Goal: Check status: Check status

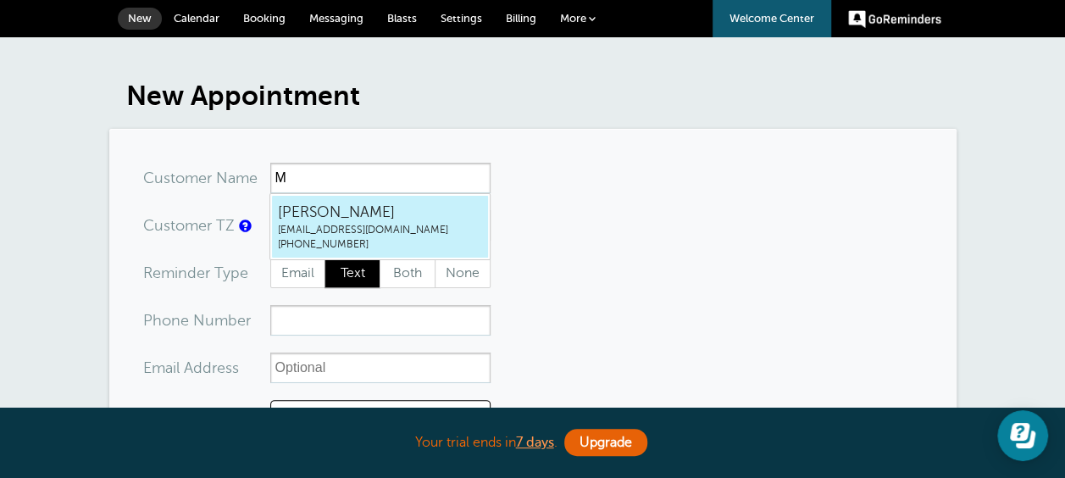
click at [321, 223] on span "[EMAIL_ADDRESS][DOMAIN_NAME]" at bounding box center [380, 230] width 204 height 14
type input "MichaelStaplesmpstaples@gmail.com7078887845"
type input "Michael Staples"
type input "(707) 888-7845"
type input "mpstaples@gmail.com"
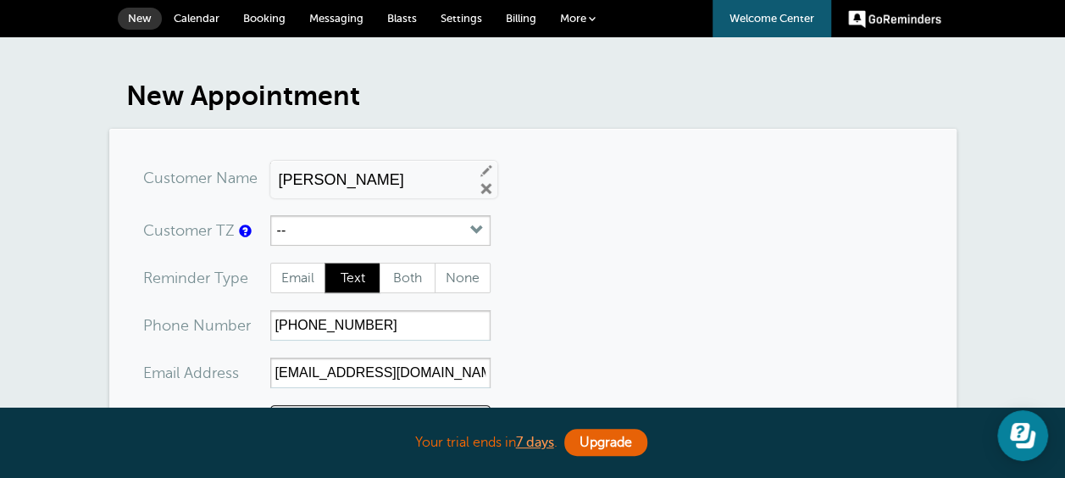
click at [195, 16] on span "Calendar" at bounding box center [197, 18] width 46 height 13
click at [197, 18] on span "Calendar" at bounding box center [197, 18] width 46 height 13
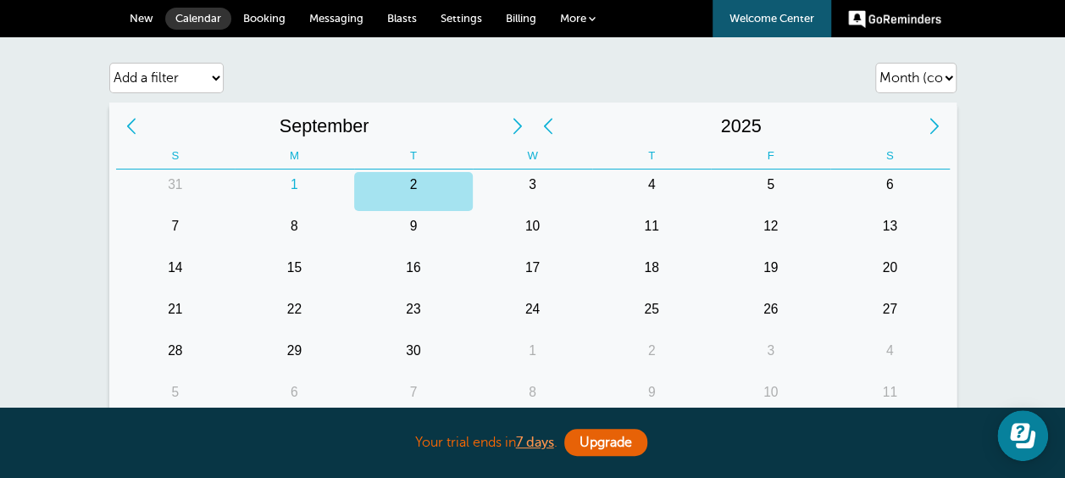
click at [346, 19] on span "Messaging" at bounding box center [336, 18] width 54 height 13
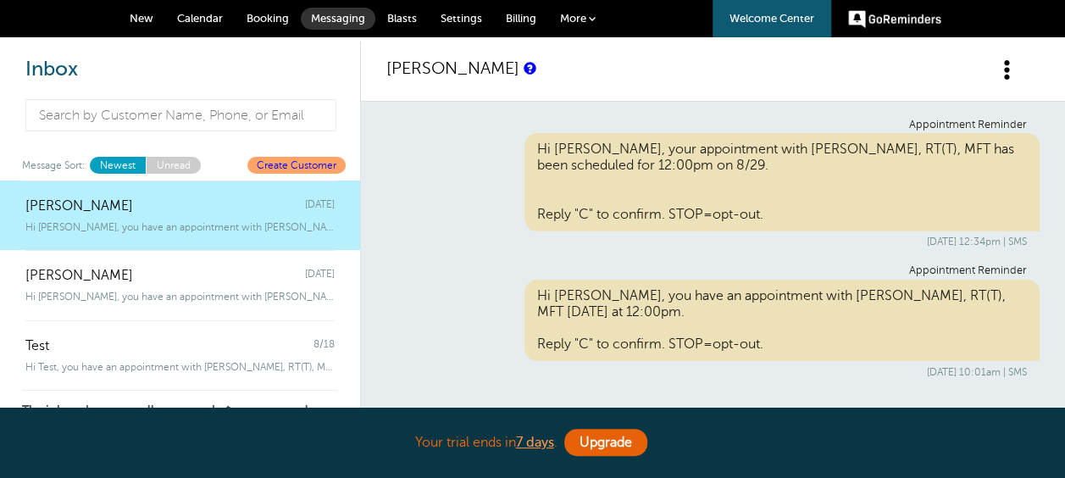
click at [191, 15] on span "Calendar" at bounding box center [200, 18] width 46 height 13
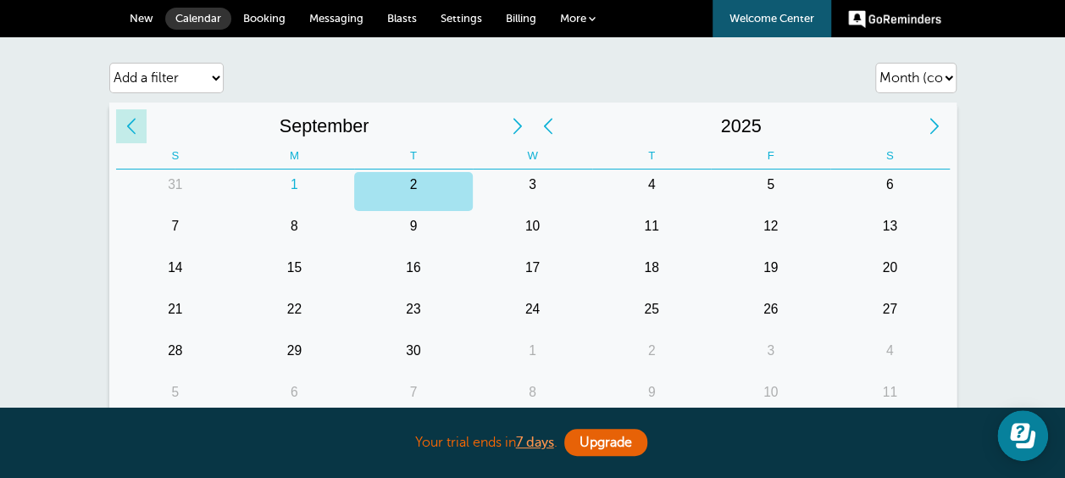
click at [130, 125] on div "Previous Month" at bounding box center [131, 126] width 31 height 34
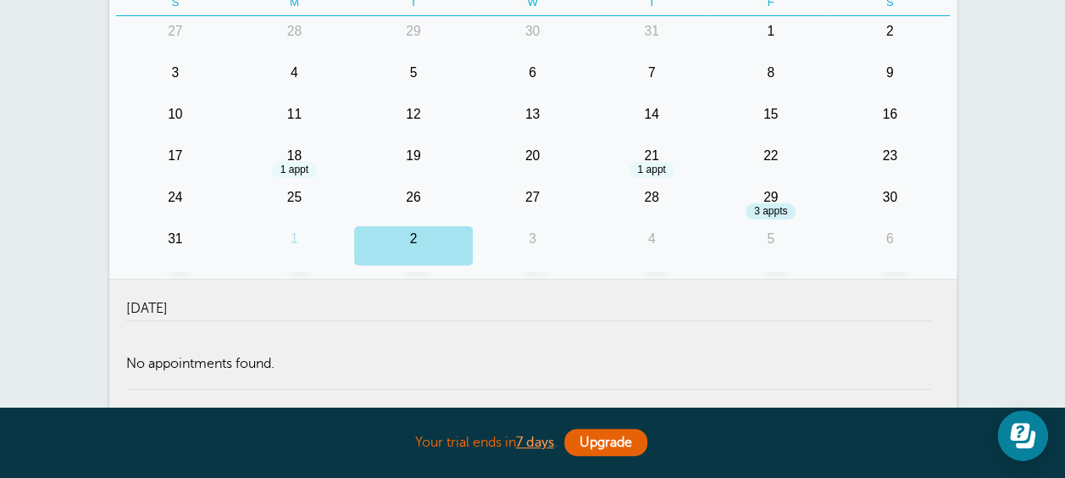
scroll to position [169, 0]
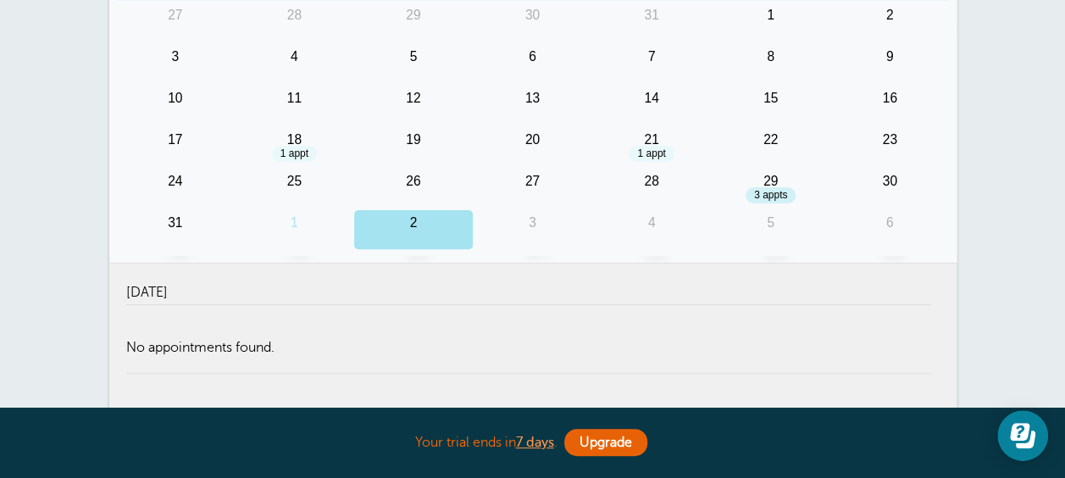
click at [772, 190] on div "29" at bounding box center [770, 188] width 119 height 39
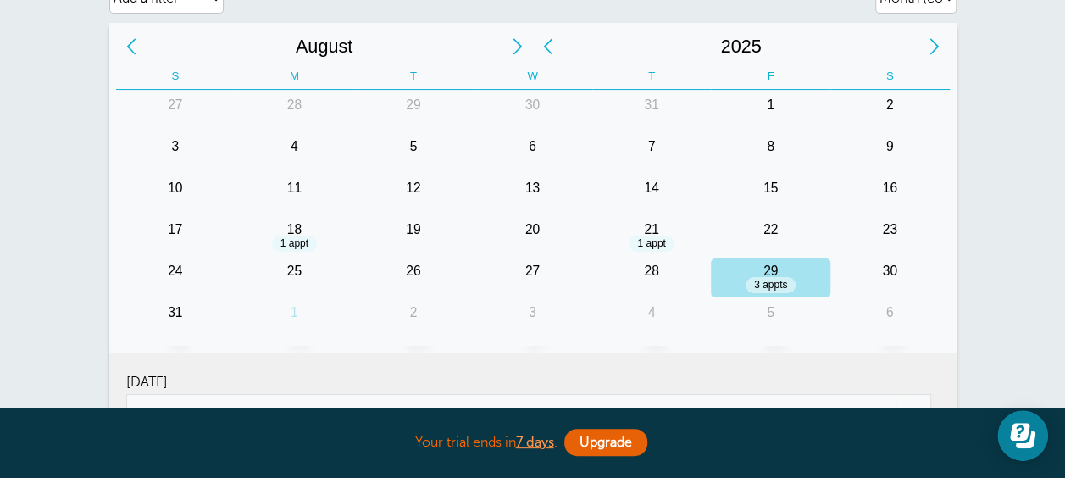
scroll to position [46, 0]
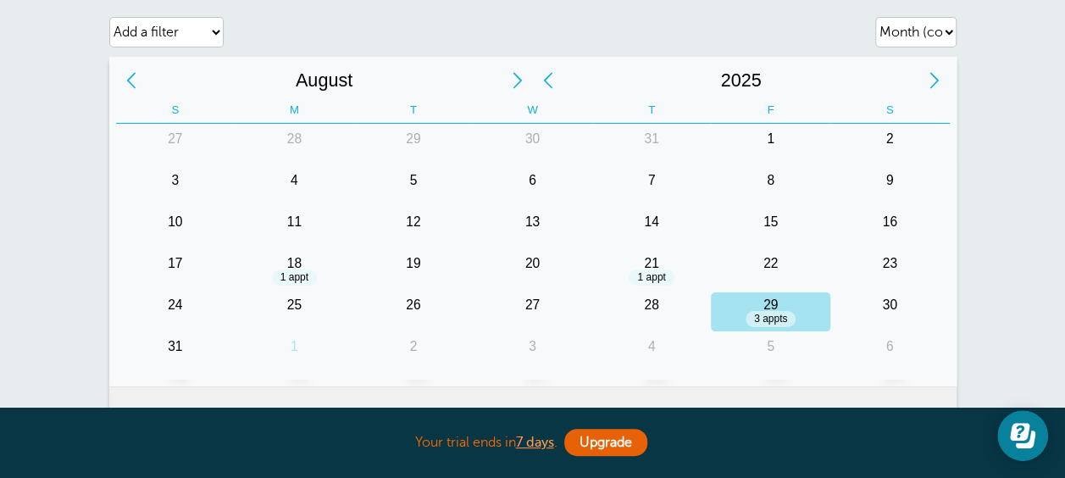
click at [296, 270] on div "18" at bounding box center [294, 270] width 119 height 39
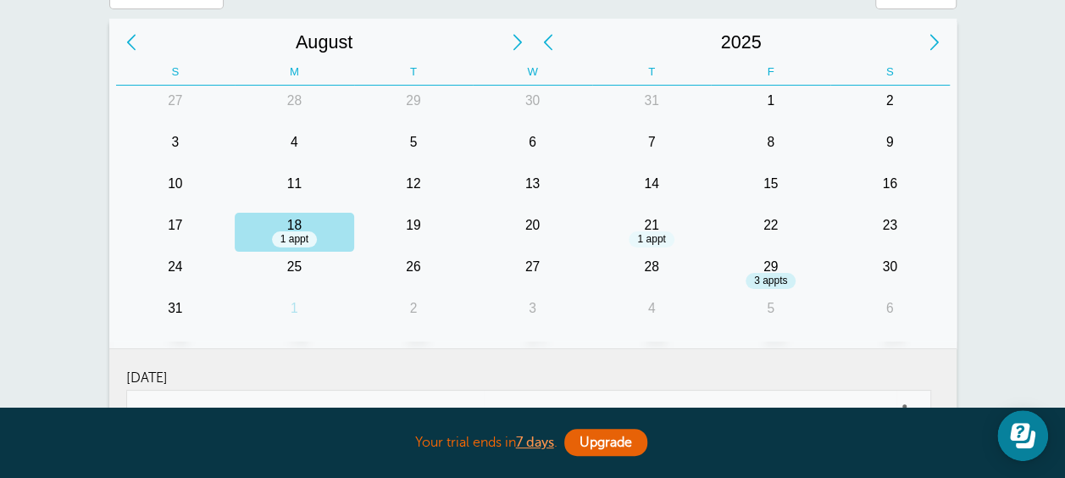
scroll to position [105, 0]
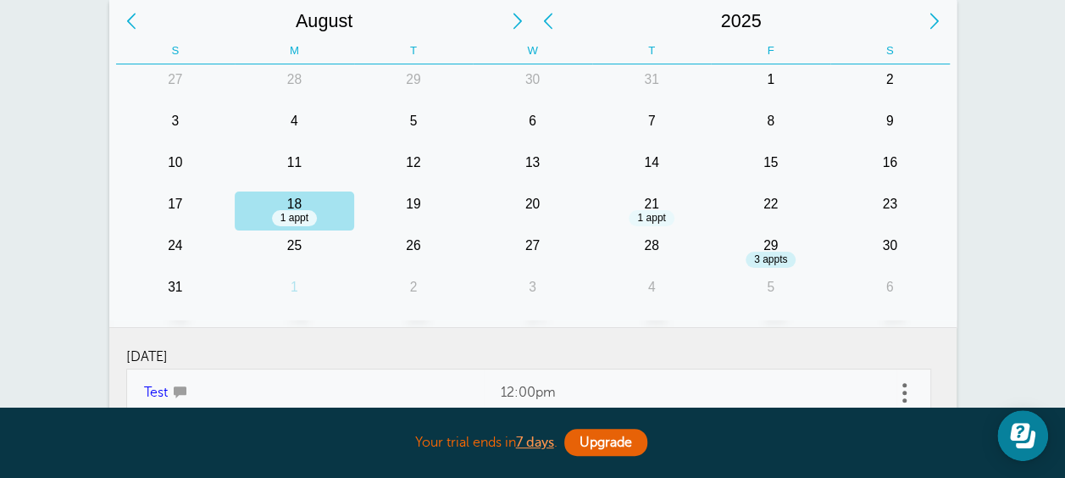
click at [767, 252] on div "29" at bounding box center [770, 252] width 119 height 39
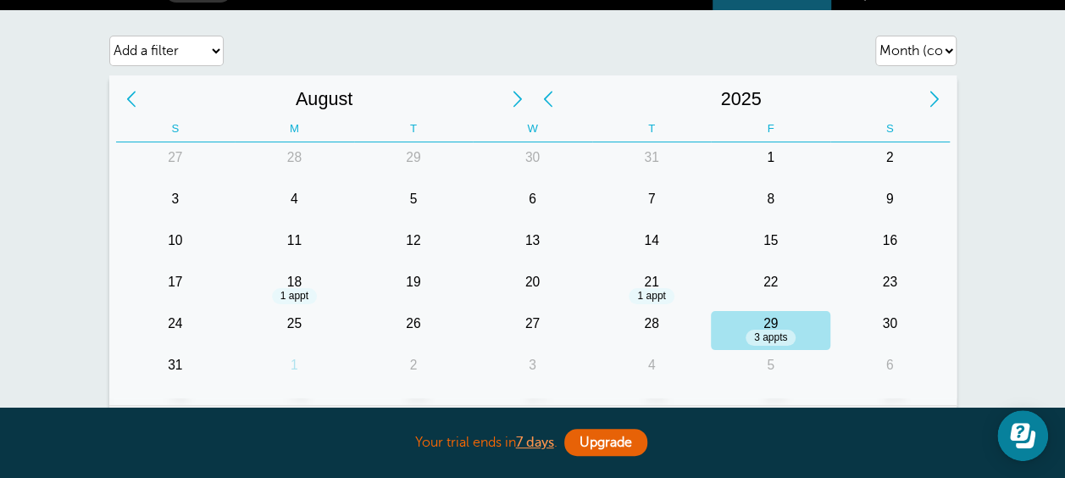
scroll to position [0, 0]
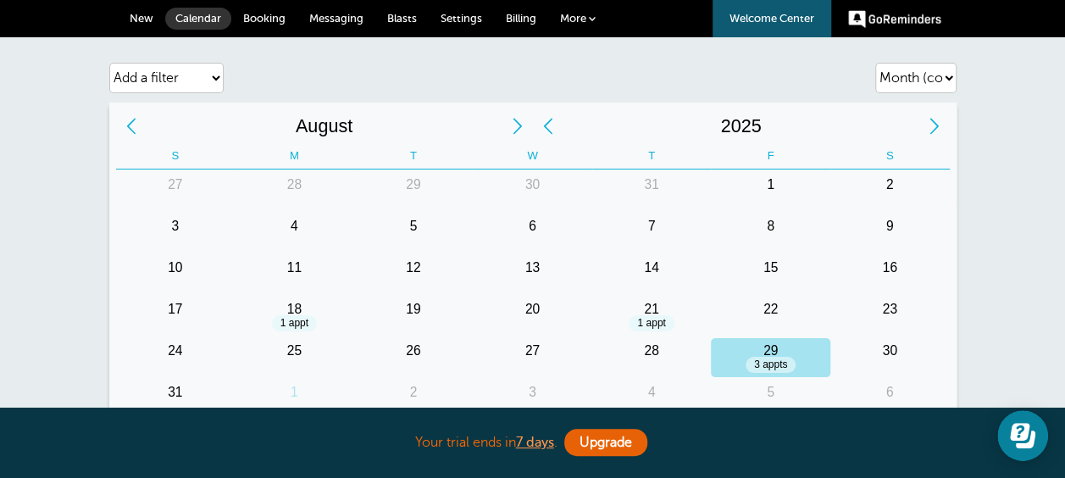
click at [131, 124] on div "Previous Month" at bounding box center [131, 126] width 31 height 34
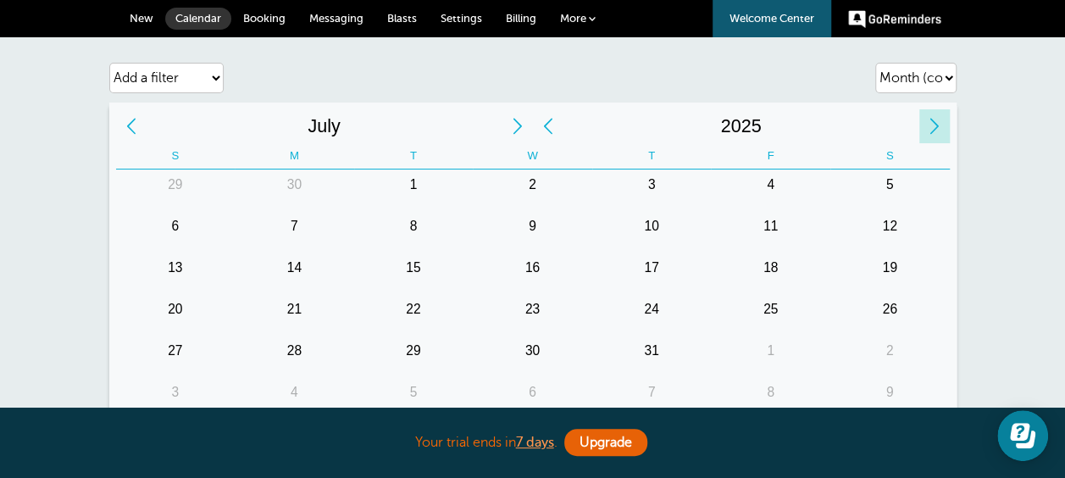
click at [936, 122] on div "Next Year" at bounding box center [935, 126] width 31 height 34
click at [932, 124] on div "Next Year" at bounding box center [935, 126] width 31 height 34
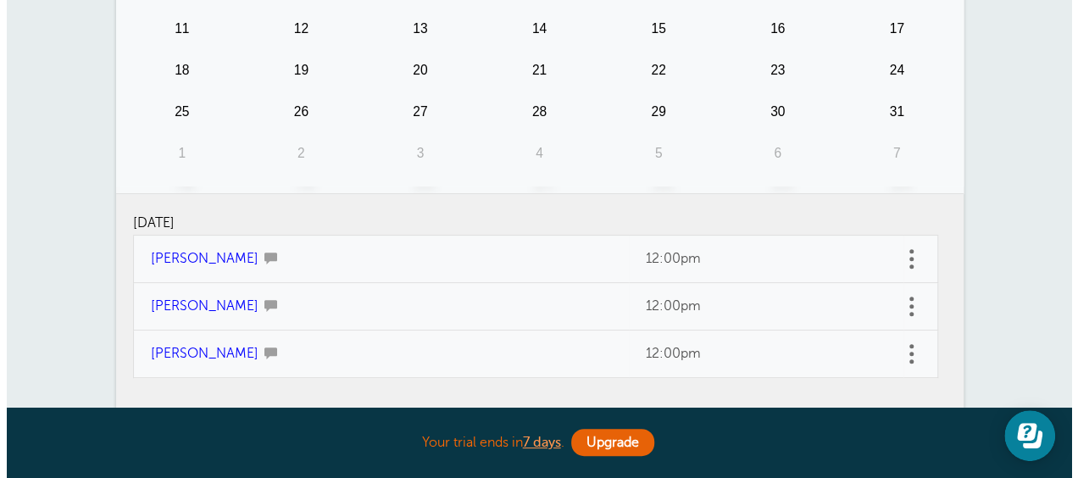
scroll to position [339, 0]
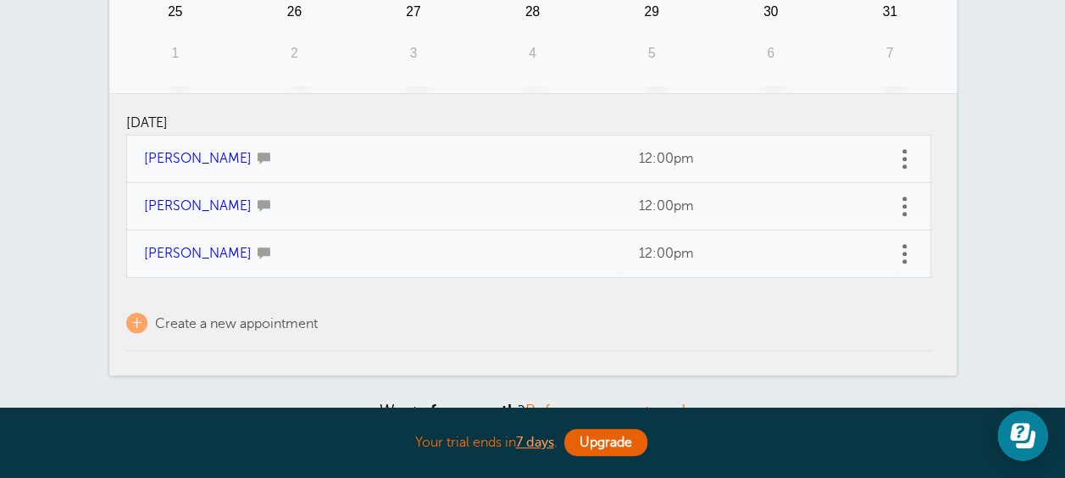
click at [903, 157] on span at bounding box center [905, 159] width 4 height 4
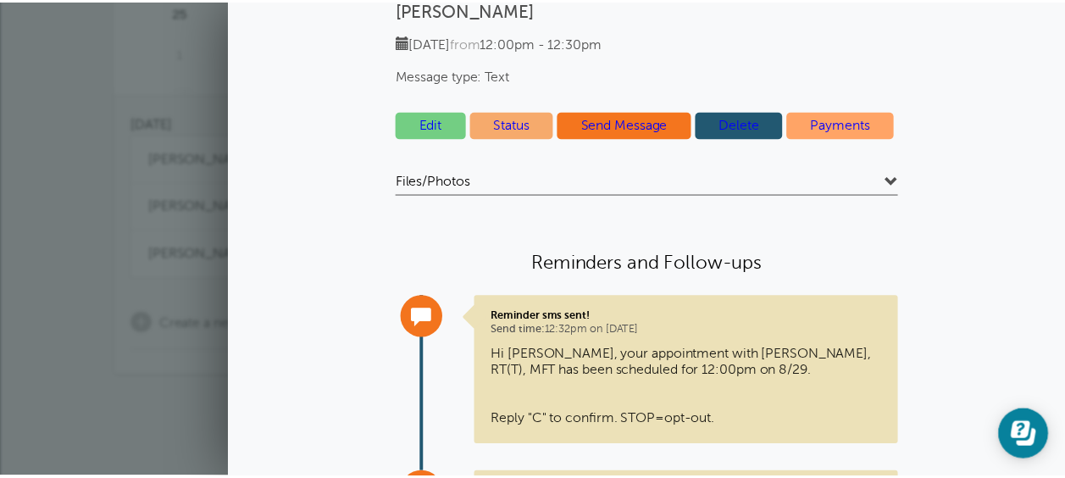
scroll to position [0, 0]
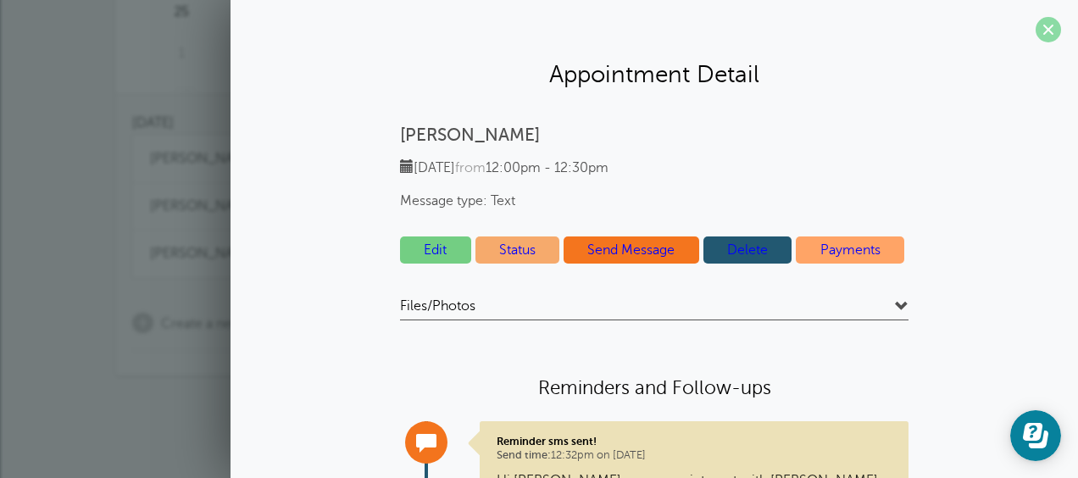
click at [1036, 29] on span at bounding box center [1048, 29] width 25 height 25
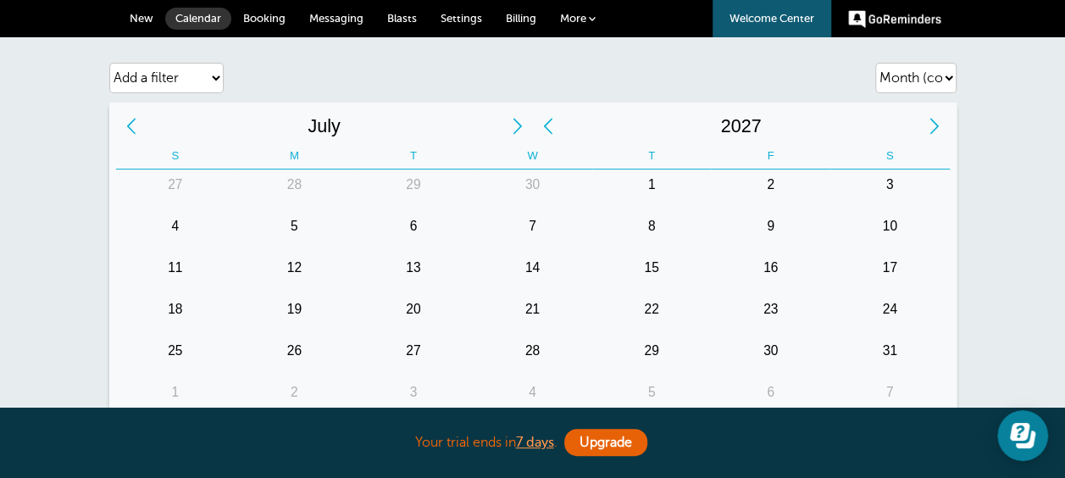
click at [131, 123] on div "Previous Month" at bounding box center [131, 126] width 31 height 34
click at [128, 122] on div "Previous Month" at bounding box center [131, 126] width 31 height 34
click at [214, 76] on select "Add a filter Customer Search Appointment Status Payment Status" at bounding box center [166, 78] width 114 height 31
select select "appt_status"
click at [109, 63] on select "Add a filter Customer Search Appointment Status Payment Status" at bounding box center [166, 78] width 114 height 31
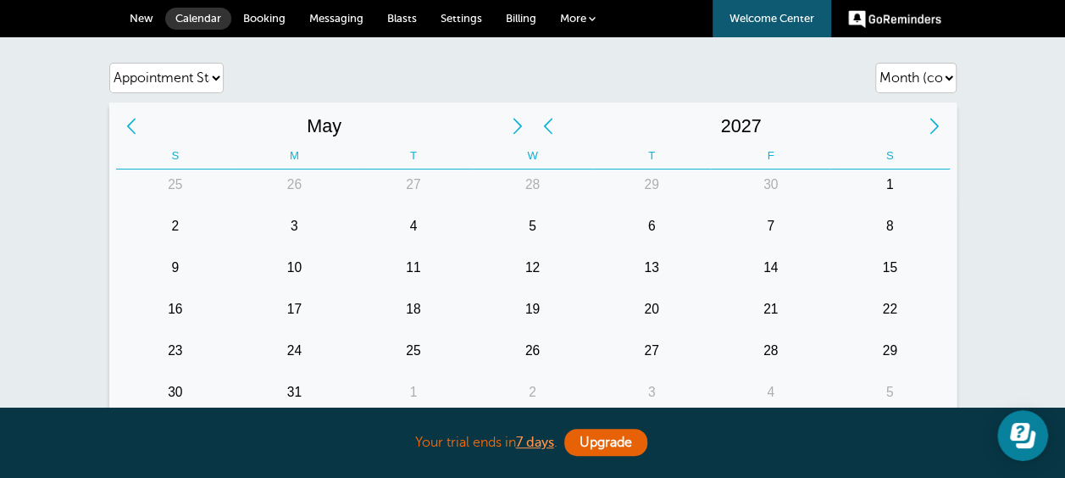
select select
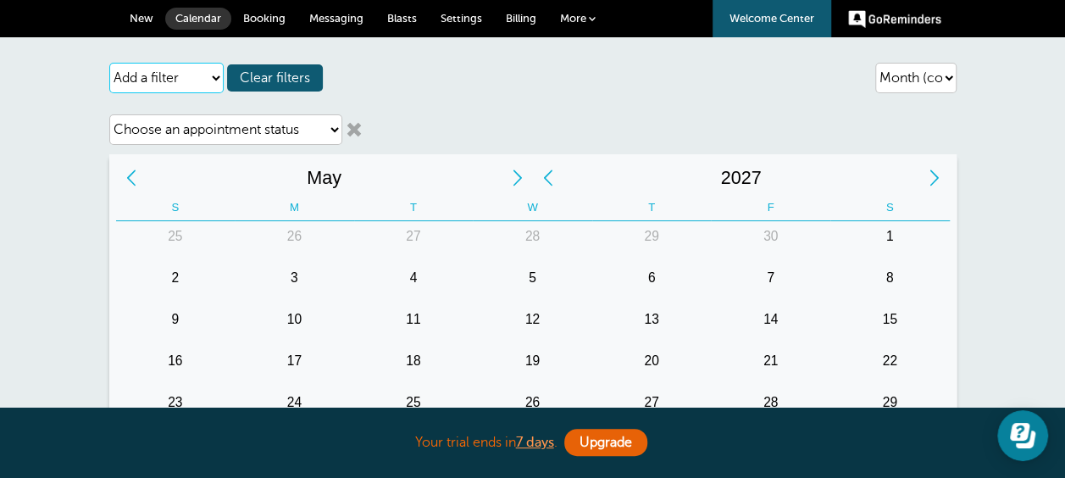
click at [214, 76] on select "Add a filter Customer Search Appointment Status Payment Status" at bounding box center [166, 78] width 114 height 31
click at [109, 63] on select "Add a filter Customer Search Appointment Status Payment Status" at bounding box center [166, 78] width 114 height 31
click at [348, 21] on span "Messaging" at bounding box center [336, 18] width 54 height 13
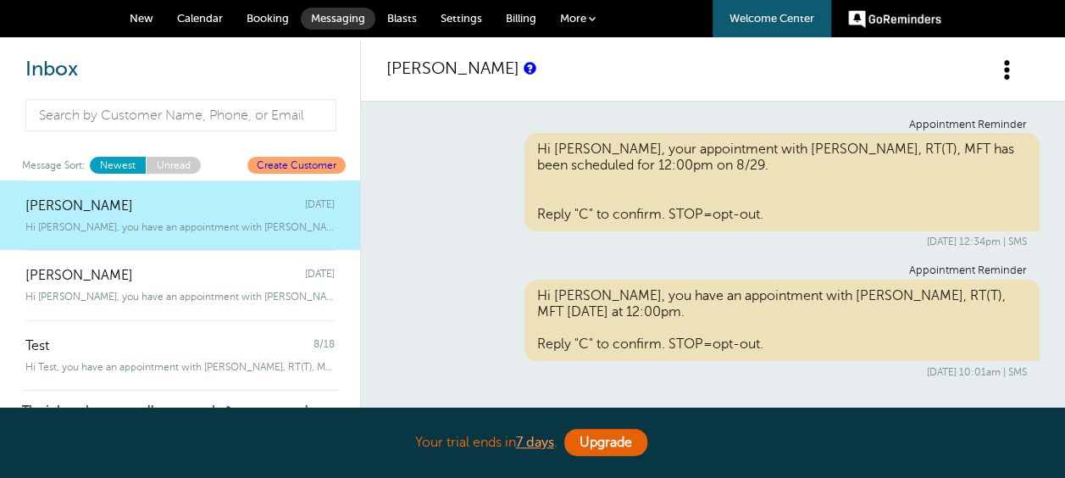
scroll to position [169, 0]
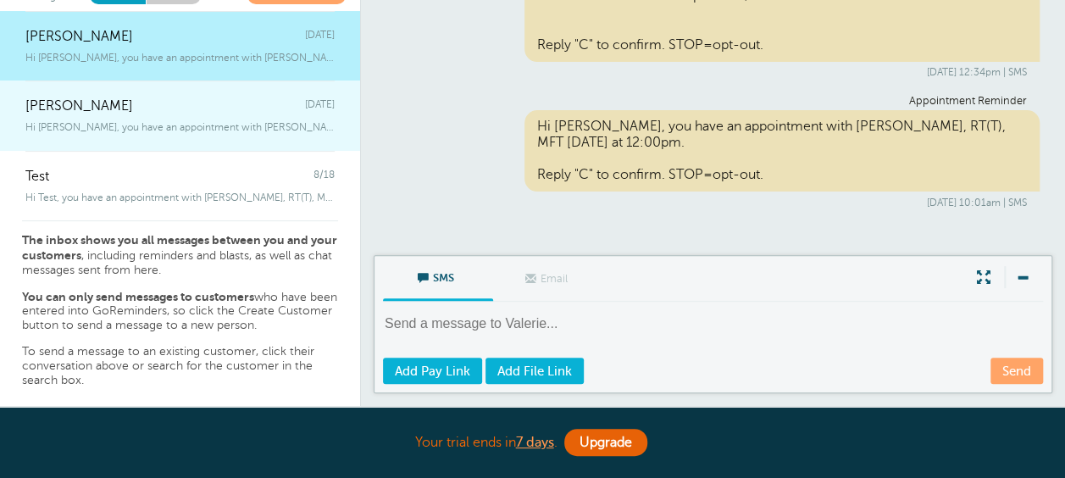
click at [213, 115] on div "Hi [PERSON_NAME], you have an appointment with [PERSON_NAME], RT(T), MFT [DATE]" at bounding box center [179, 123] width 309 height 19
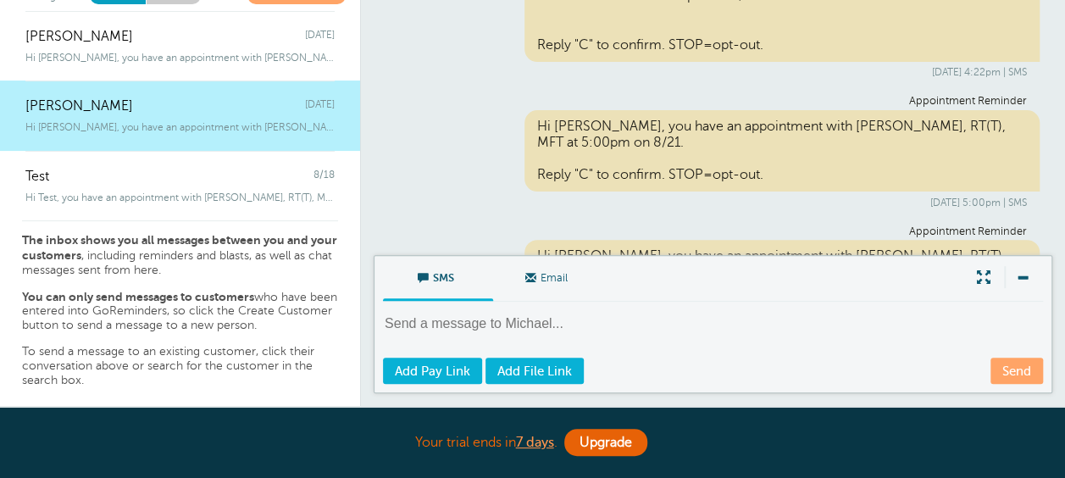
scroll to position [624, 0]
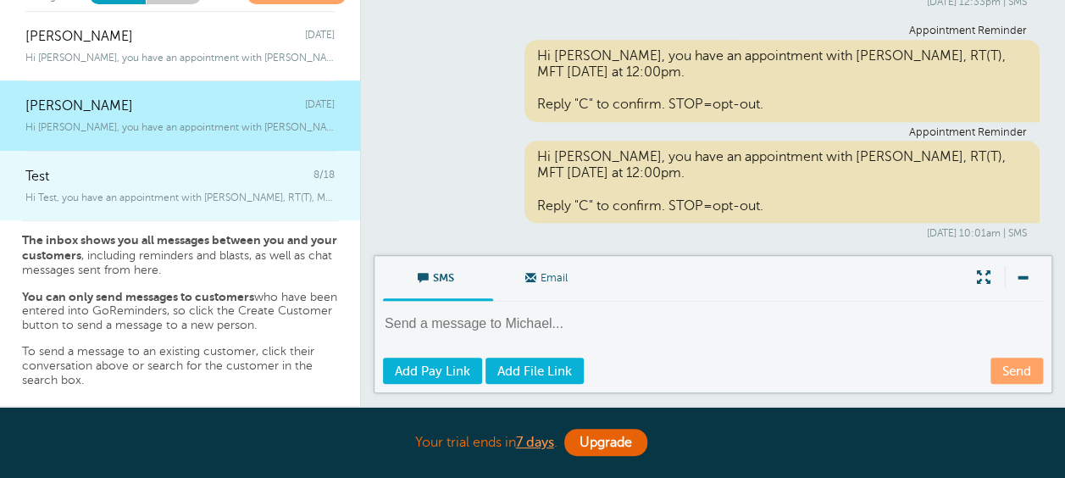
click at [235, 169] on div "Test 8/18" at bounding box center [179, 168] width 309 height 34
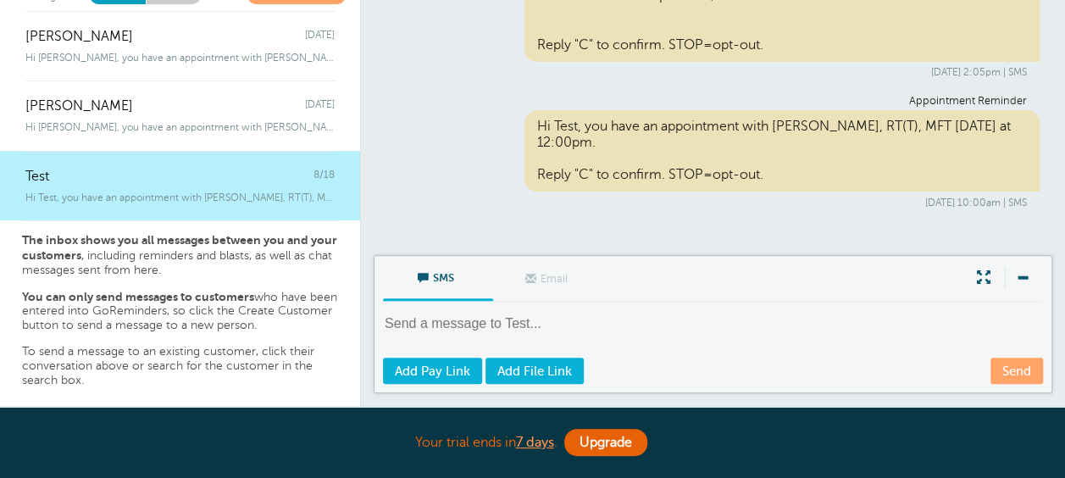
scroll to position [0, 0]
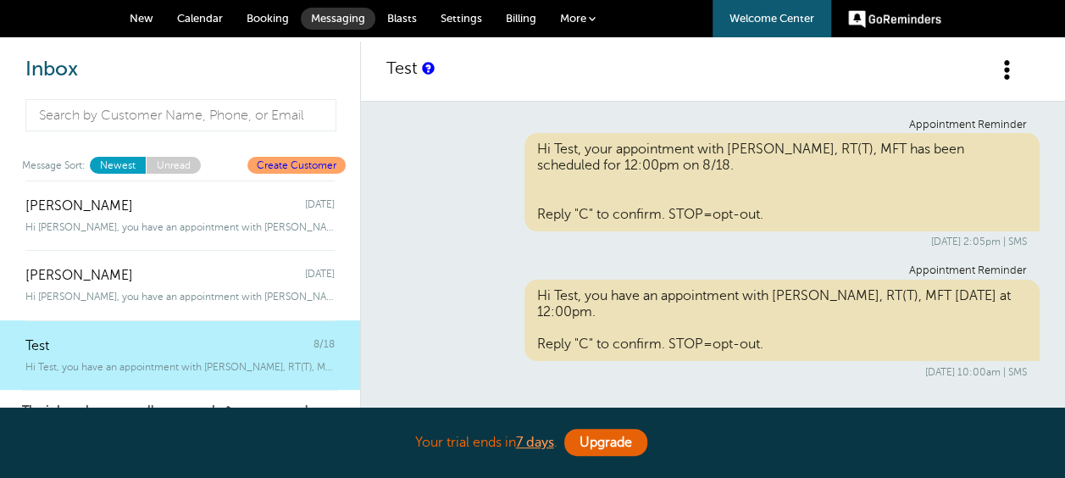
click at [213, 20] on span "Calendar" at bounding box center [200, 18] width 46 height 13
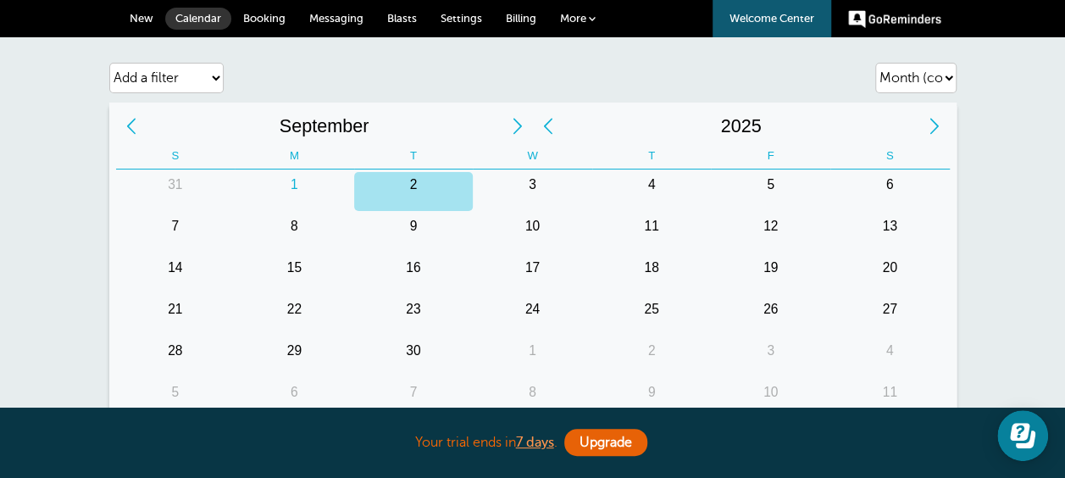
click at [291, 184] on div "1" at bounding box center [294, 191] width 119 height 39
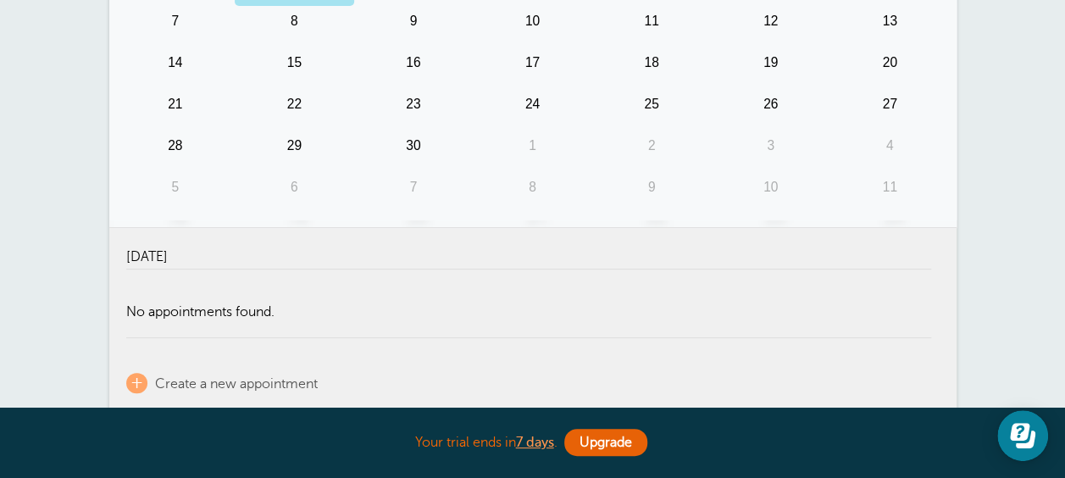
scroll to position [105, 0]
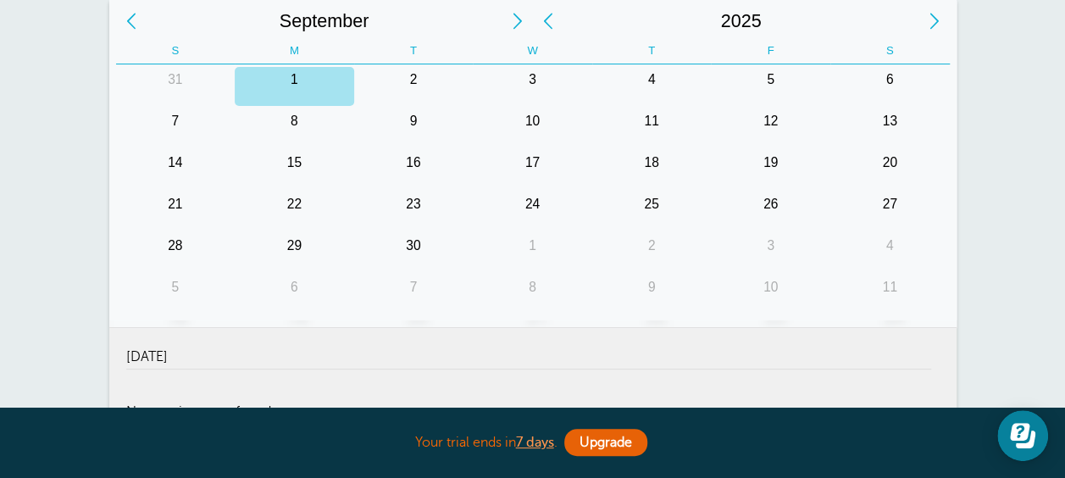
click at [411, 78] on div "2" at bounding box center [413, 86] width 119 height 39
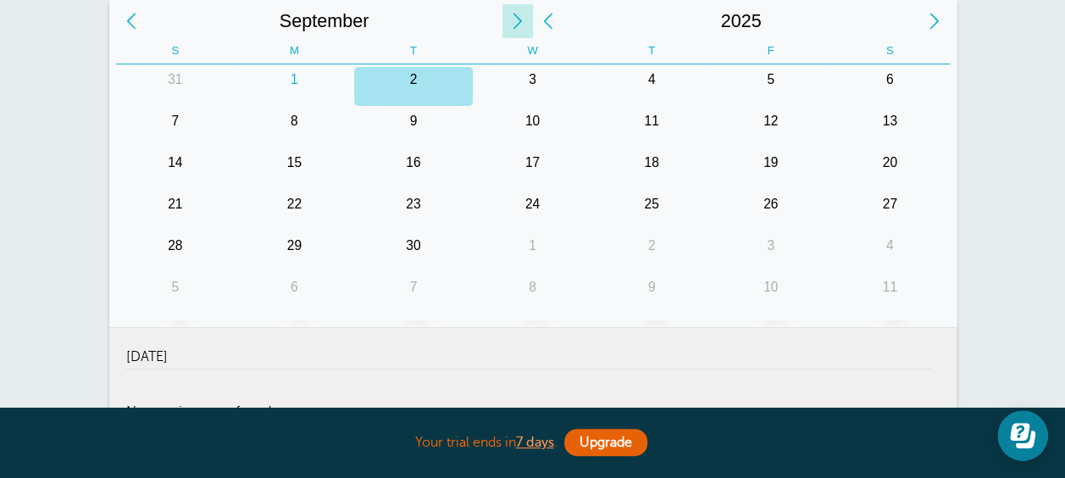
click at [514, 21] on div "Next Month" at bounding box center [518, 21] width 31 height 34
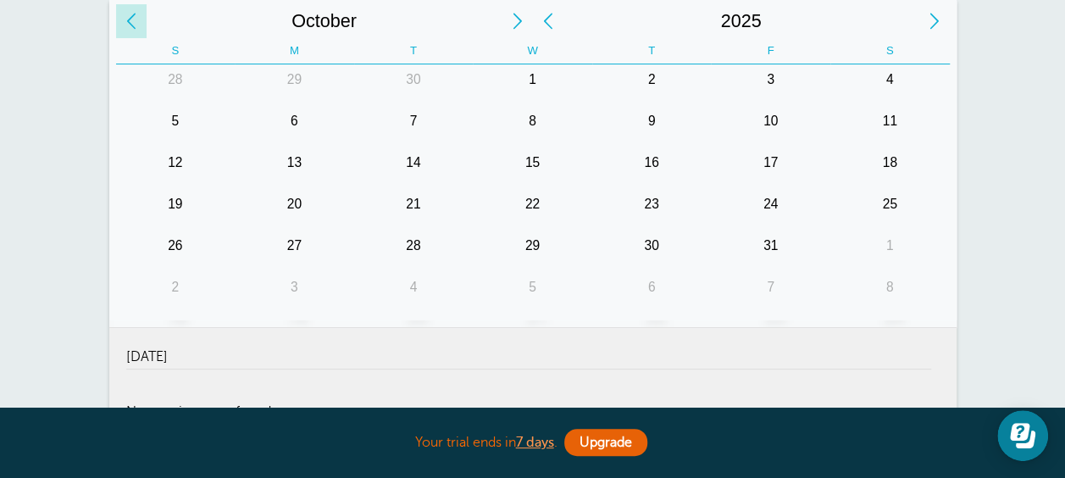
click at [133, 18] on div "Previous Month" at bounding box center [131, 21] width 31 height 34
